Goal: Task Accomplishment & Management: Use online tool/utility

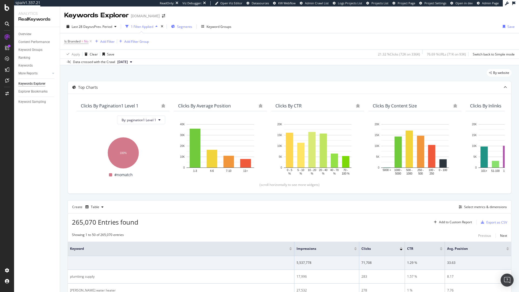
click at [182, 27] on span "Segments" at bounding box center [184, 26] width 15 height 5
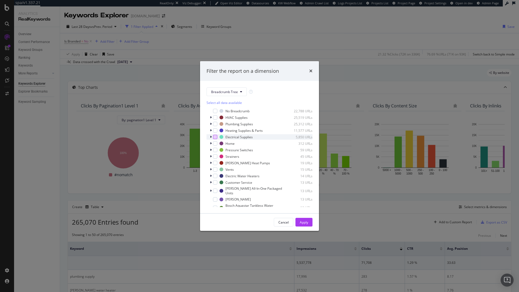
click at [215, 138] on div "modal" at bounding box center [215, 137] width 4 height 4
click at [307, 219] on div "Apply" at bounding box center [304, 222] width 8 height 8
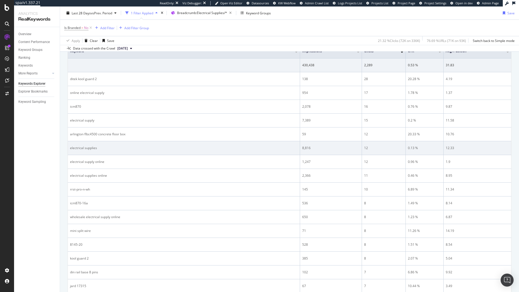
scroll to position [214, 0]
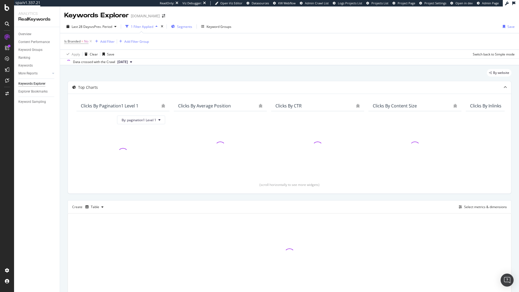
click at [191, 27] on span "Segments" at bounding box center [184, 26] width 15 height 5
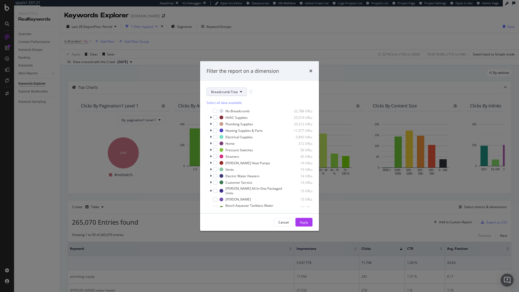
click at [229, 91] on span "Breadcrumb Tree" at bounding box center [224, 91] width 27 height 5
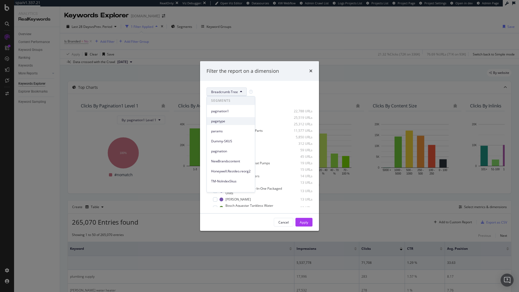
click at [220, 121] on span "pagetype" at bounding box center [230, 121] width 39 height 5
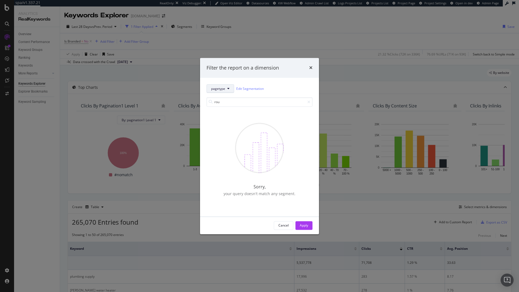
type input "rou"
click at [223, 91] on button "pagetype" at bounding box center [221, 88] width 28 height 9
click at [225, 106] on span "pagination1" at bounding box center [230, 108] width 39 height 5
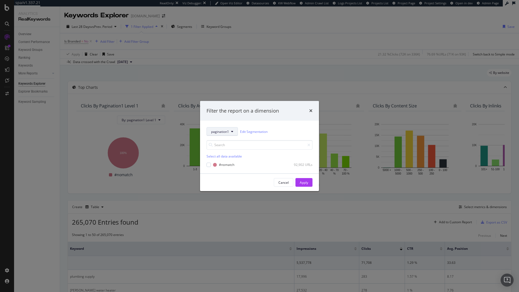
click at [224, 134] on button "pagination1" at bounding box center [222, 131] width 31 height 9
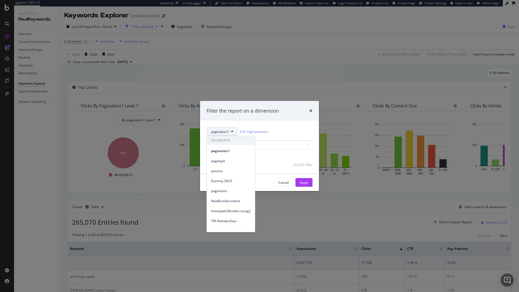
click at [224, 134] on button "pagination1" at bounding box center [222, 131] width 31 height 9
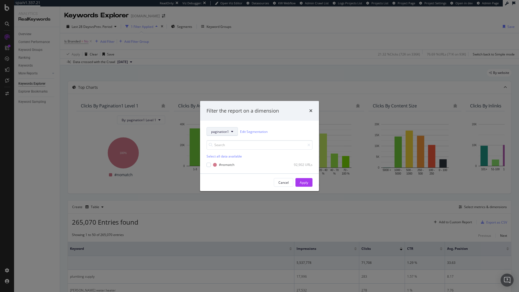
click at [224, 134] on button "pagination1" at bounding box center [222, 131] width 31 height 9
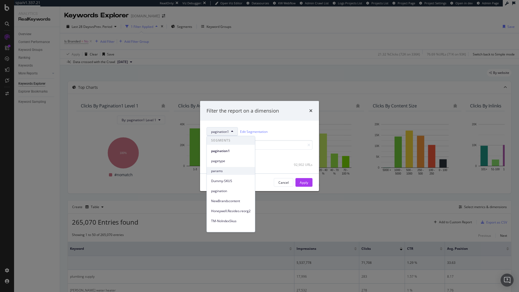
click at [234, 173] on span "params" at bounding box center [230, 170] width 39 height 5
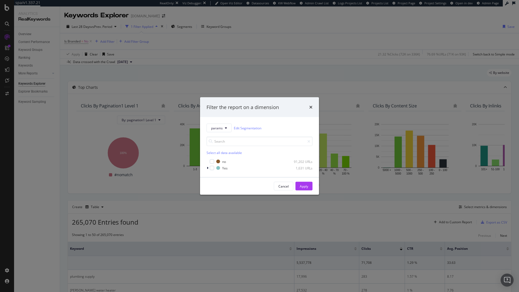
click at [206, 166] on div "params Edit Segmentation Select all data available no 91,202 URLs Yes 1,631 URLs" at bounding box center [259, 147] width 119 height 60
click at [209, 168] on div "modal" at bounding box center [208, 167] width 3 height 5
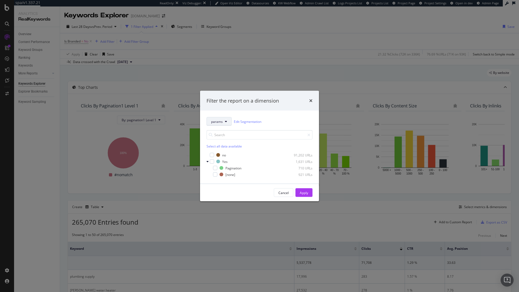
click at [224, 123] on button "params" at bounding box center [219, 121] width 25 height 9
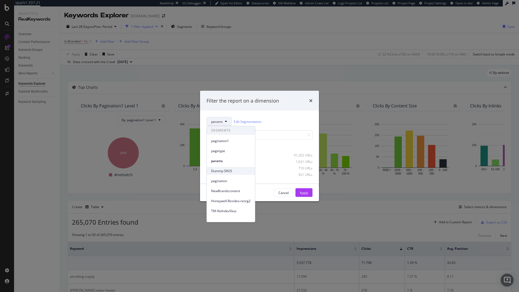
click at [232, 170] on span "Dummy-SKUS" at bounding box center [230, 170] width 39 height 5
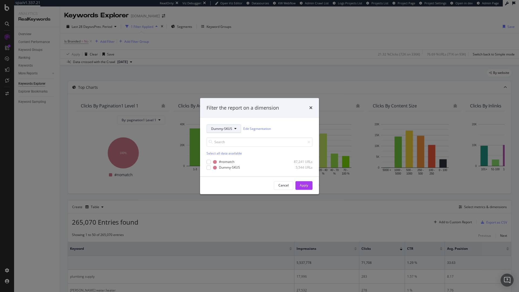
click at [227, 130] on span "Dummy-SKUS" at bounding box center [221, 128] width 21 height 5
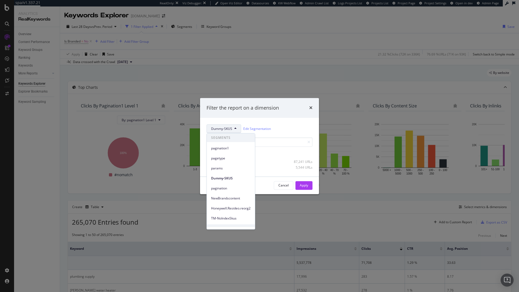
scroll to position [24, 0]
click at [239, 204] on span "Rollout-Categories" at bounding box center [230, 204] width 39 height 5
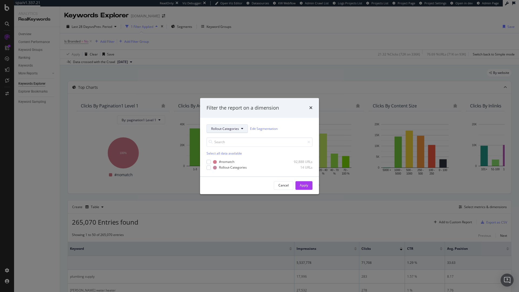
click at [239, 128] on button "Rollout-Categories" at bounding box center [227, 128] width 41 height 9
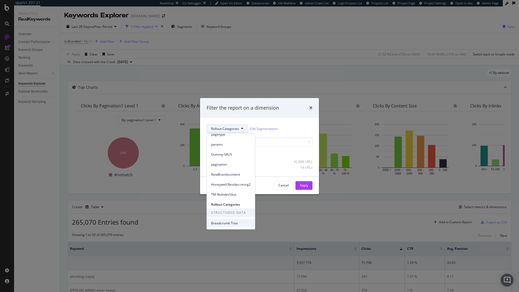
click at [230, 221] on span "Breadcrumb Tree" at bounding box center [230, 223] width 39 height 5
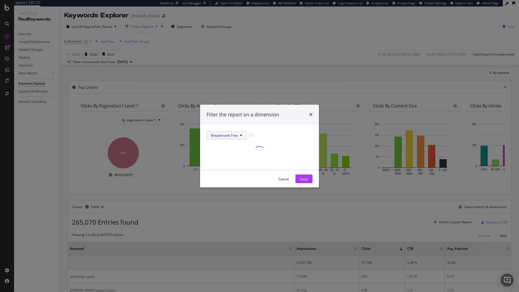
click at [242, 135] on button "Breadcrumb Tree" at bounding box center [227, 135] width 40 height 9
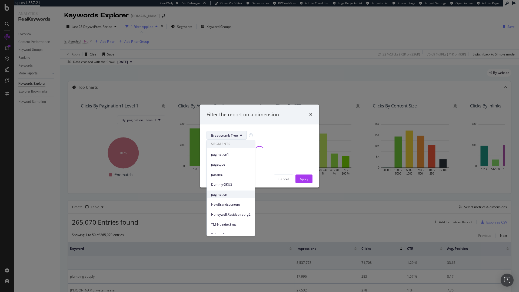
scroll to position [0, 0]
click at [220, 167] on div "pagetype" at bounding box center [231, 165] width 48 height 8
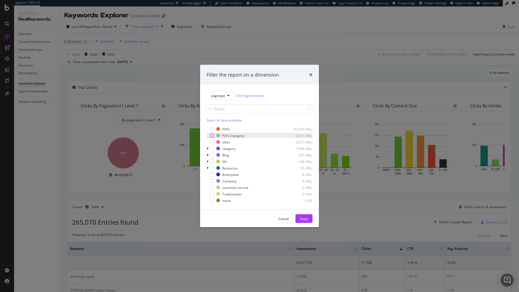
click at [212, 135] on div "modal" at bounding box center [212, 135] width 4 height 4
click at [307, 219] on div "Apply" at bounding box center [304, 218] width 8 height 5
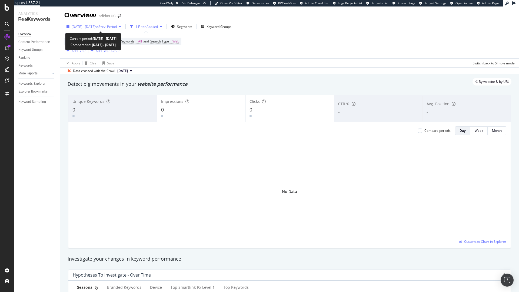
click at [95, 26] on span "[DATE] - [DATE]" at bounding box center [84, 26] width 24 height 5
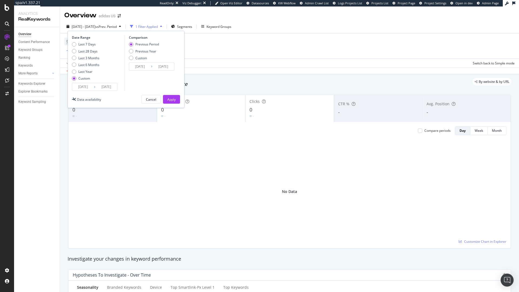
click at [79, 86] on input "[DATE]" at bounding box center [83, 87] width 22 height 8
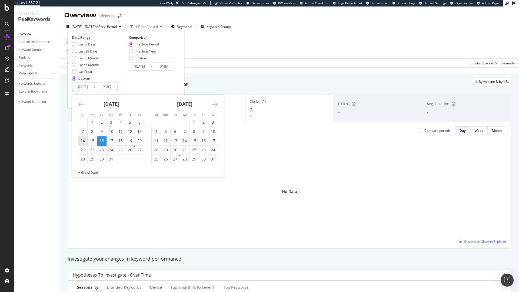
click at [82, 142] on div "14" at bounding box center [82, 140] width 9 height 5
type input "[DATE]"
type input "2024/07/11"
type input "2024/07/13"
click at [138, 142] on div "20" at bounding box center [139, 140] width 9 height 5
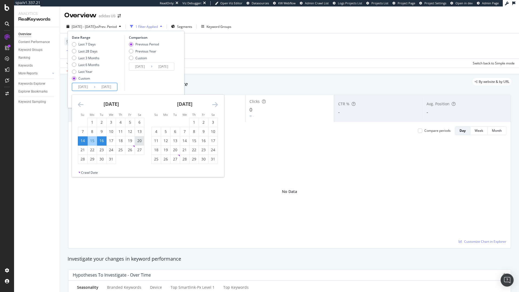
type input "2024/07/20"
type input "2024/07/07"
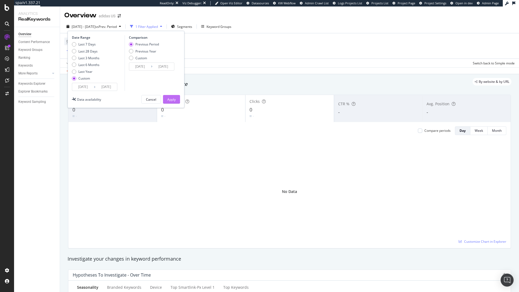
click at [173, 100] on div "Apply" at bounding box center [171, 99] width 8 height 5
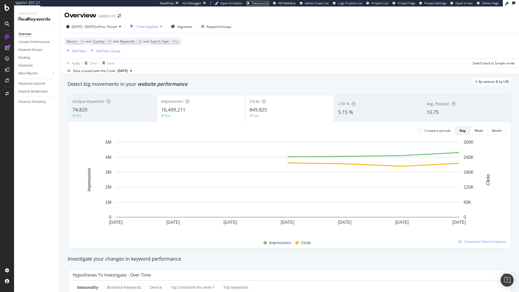
click at [262, 4] on span "Datasources" at bounding box center [260, 3] width 17 height 4
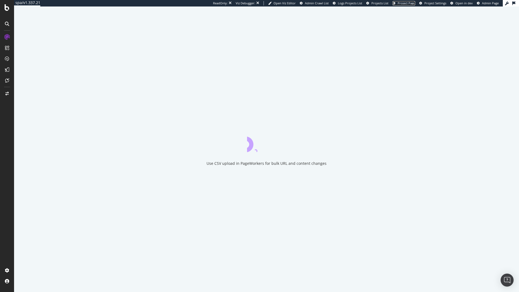
click at [412, 2] on span "Project Page" at bounding box center [407, 3] width 18 height 4
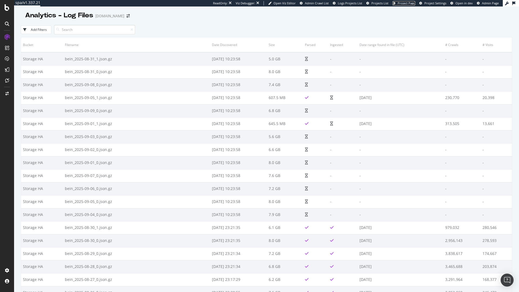
click at [404, 4] on span "Project Page" at bounding box center [407, 3] width 18 height 4
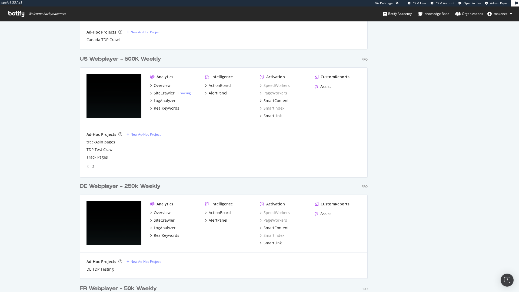
scroll to position [458, 0]
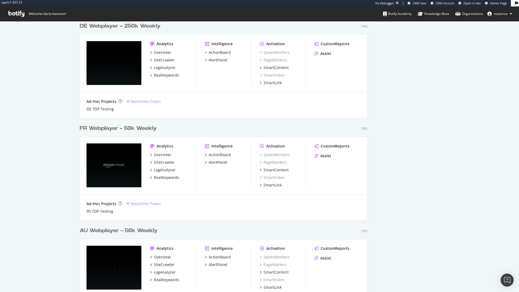
click at [121, 126] on div "FR Webplayer - 50k Weekly" at bounding box center [118, 128] width 77 height 8
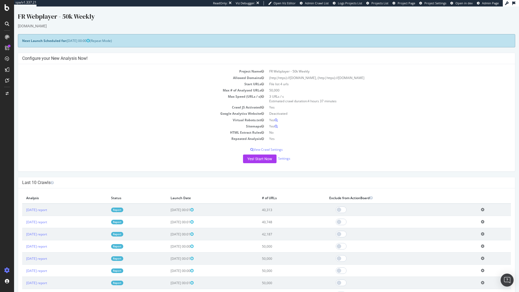
click at [408, 2] on span "Project Page" at bounding box center [407, 3] width 18 height 4
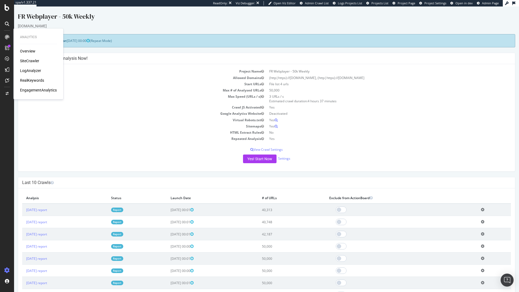
click at [37, 72] on div "LogAnalyzer" at bounding box center [30, 70] width 21 height 5
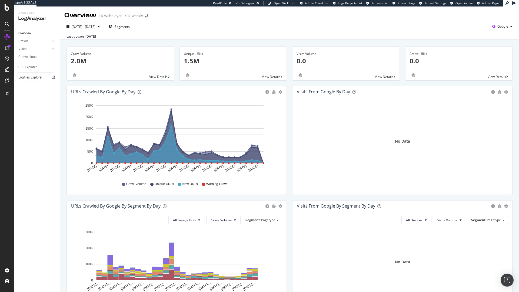
click at [40, 79] on div "Logfiles Explorer" at bounding box center [30, 78] width 24 height 6
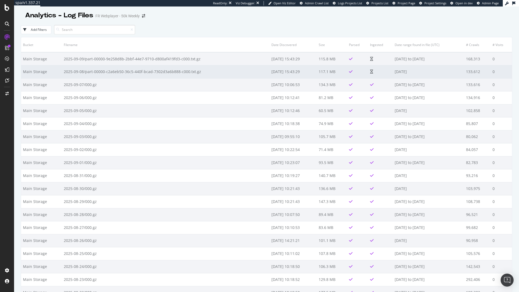
click at [103, 73] on td "2025-09-08/part-00000-c2a6eb50-36c5-440f-bcad-7302d3a6b888-c000.txt.gz" at bounding box center [166, 71] width 208 height 13
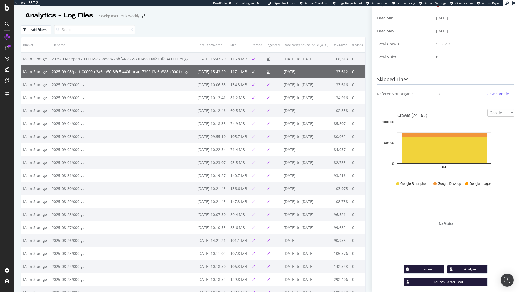
scroll to position [110, 0]
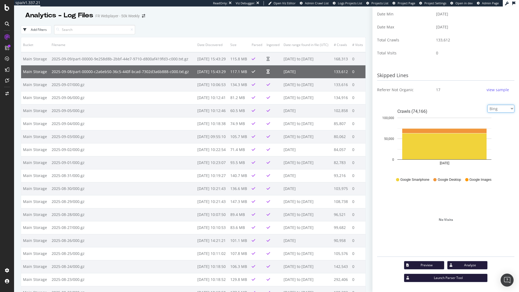
click at [487, 105] on select "Google Bing OpenAI Other AI Bots" at bounding box center [500, 109] width 27 height 8
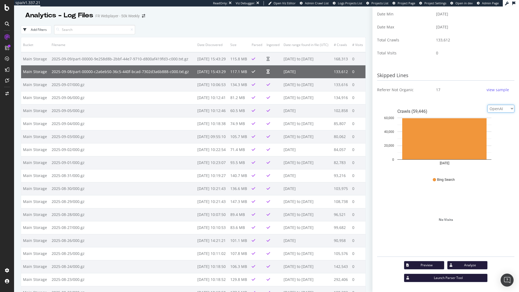
click at [487, 112] on select "Google Bing OpenAI Other AI Bots" at bounding box center [500, 109] width 27 height 8
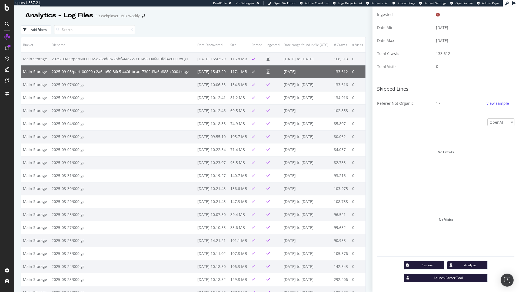
click at [505, 118] on div "No Crawls" at bounding box center [445, 152] width 137 height 68
click at [487, 118] on select "Google Bing OpenAI Other AI Bots" at bounding box center [500, 122] width 27 height 8
select select "google"
click at [487, 118] on select "Google Bing OpenAI Other AI Bots" at bounding box center [500, 122] width 27 height 8
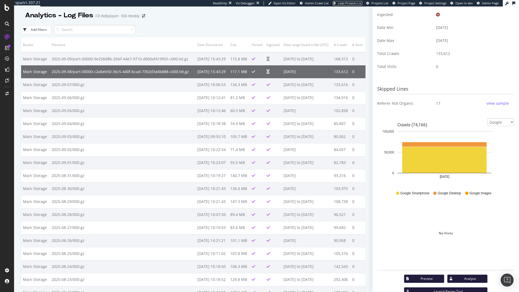
click at [351, 4] on span "Logs Projects List" at bounding box center [350, 3] width 24 height 4
